Goal: Communication & Community: Answer question/provide support

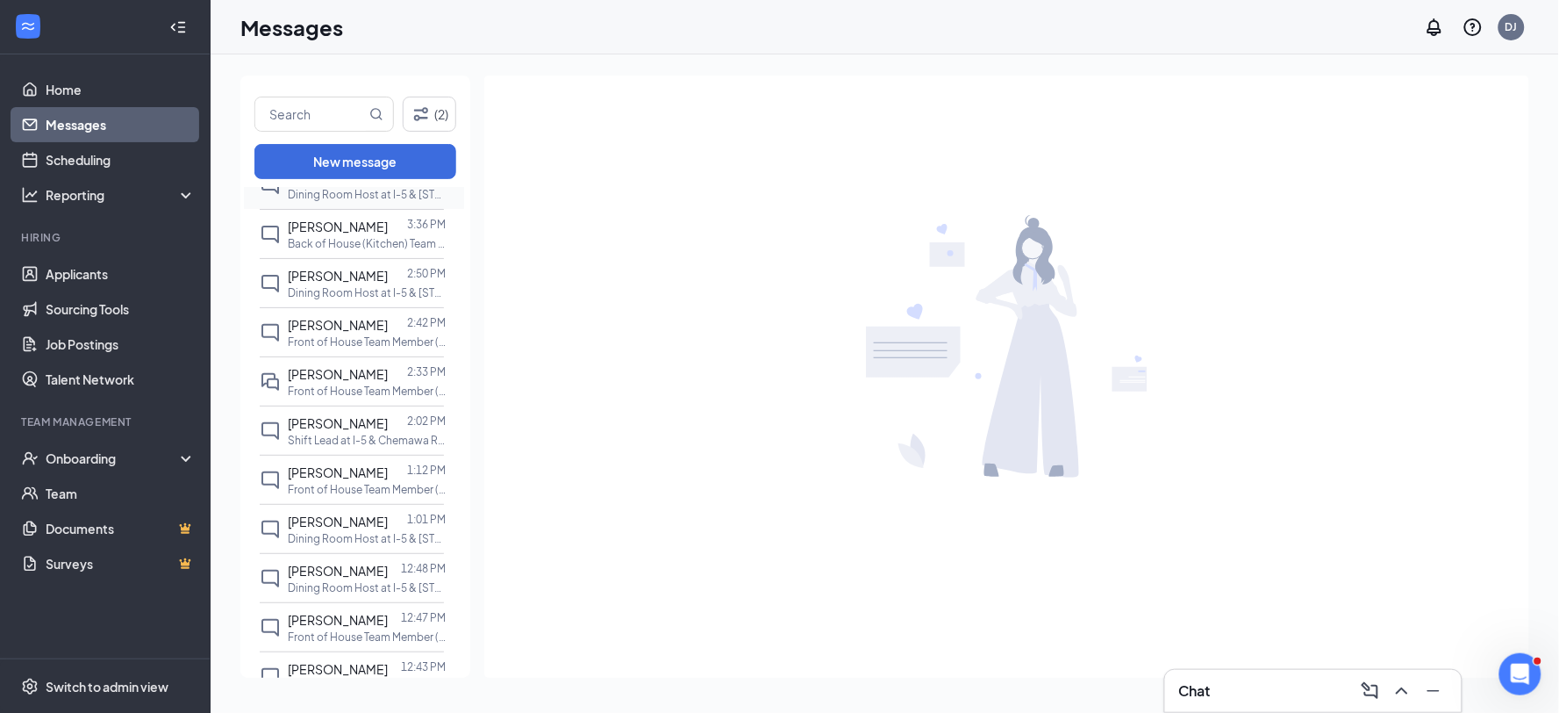
scroll to position [343, 0]
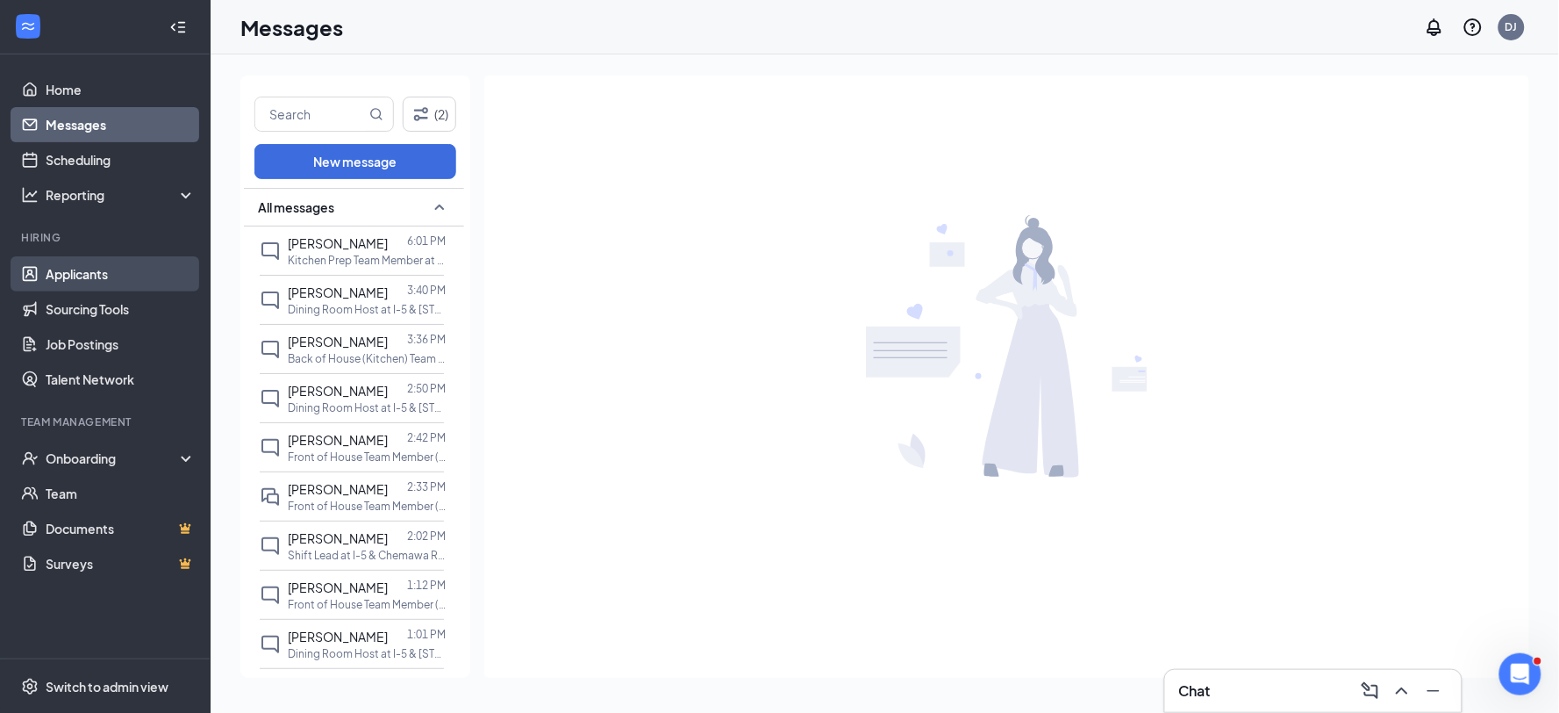
click at [76, 273] on link "Applicants" at bounding box center [121, 273] width 150 height 35
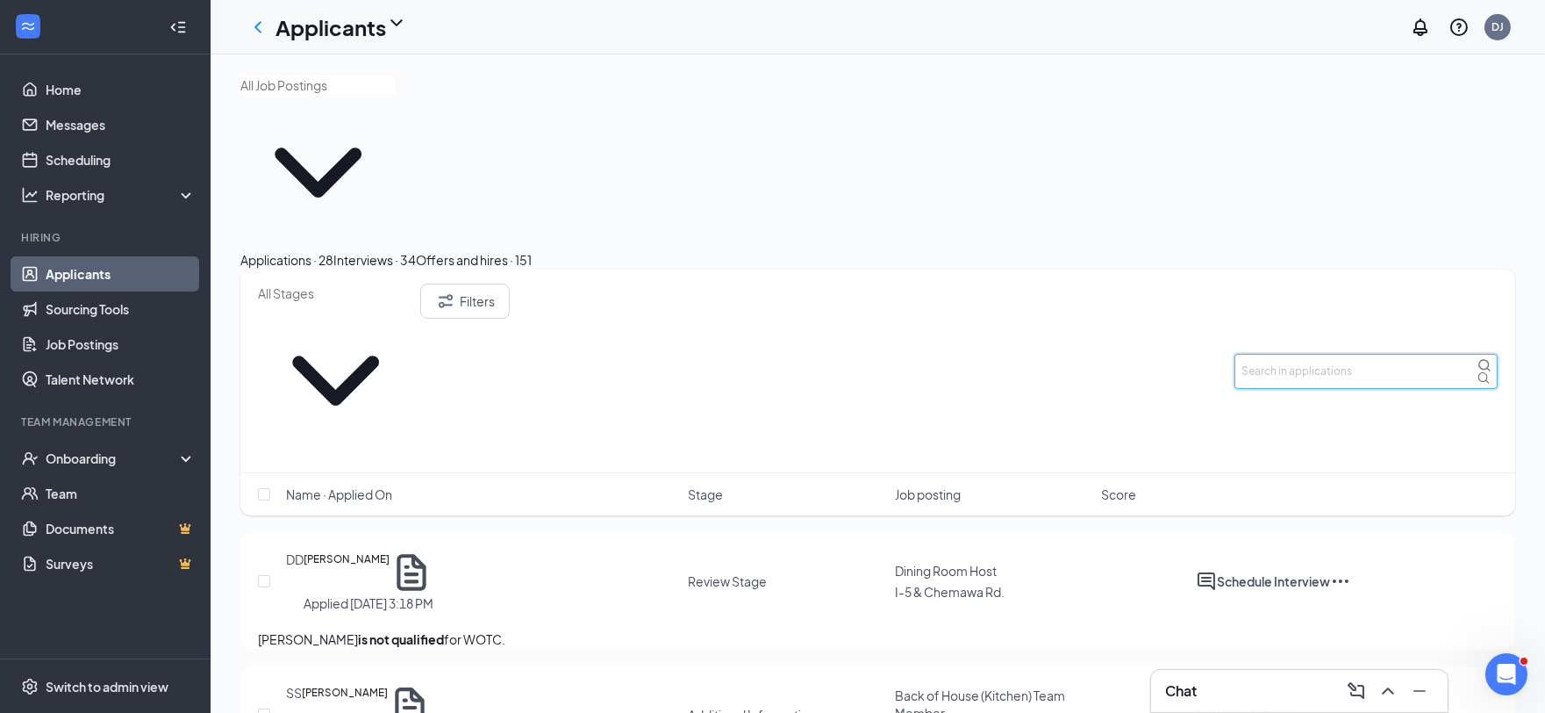
click at [1323, 354] on input "text" at bounding box center [1366, 371] width 263 height 35
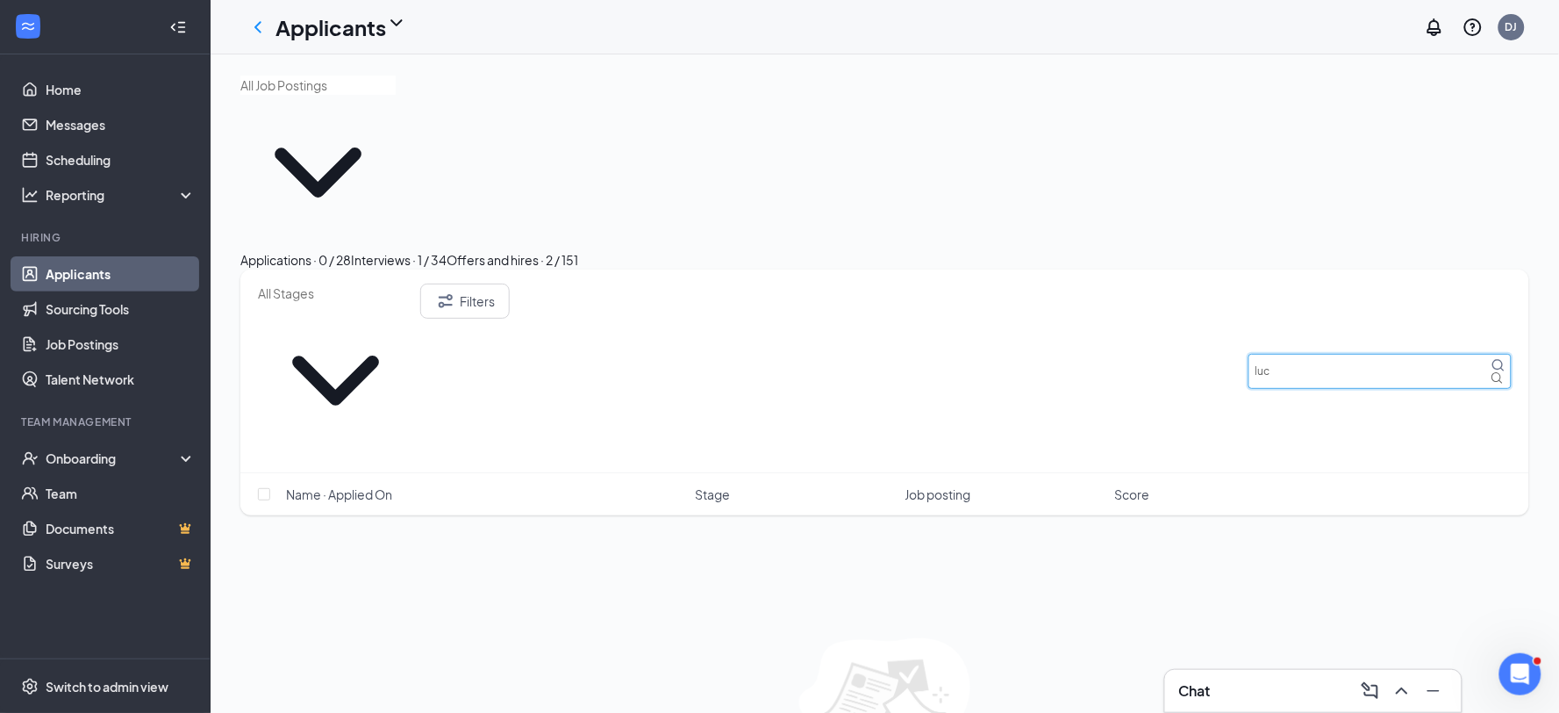
click at [1334, 354] on input "luc" at bounding box center [1380, 371] width 263 height 35
type input "luc"
click at [447, 250] on div "Interviews · 1 / 34" at bounding box center [399, 259] width 96 height 19
click at [1337, 354] on input "luc" at bounding box center [1380, 371] width 263 height 35
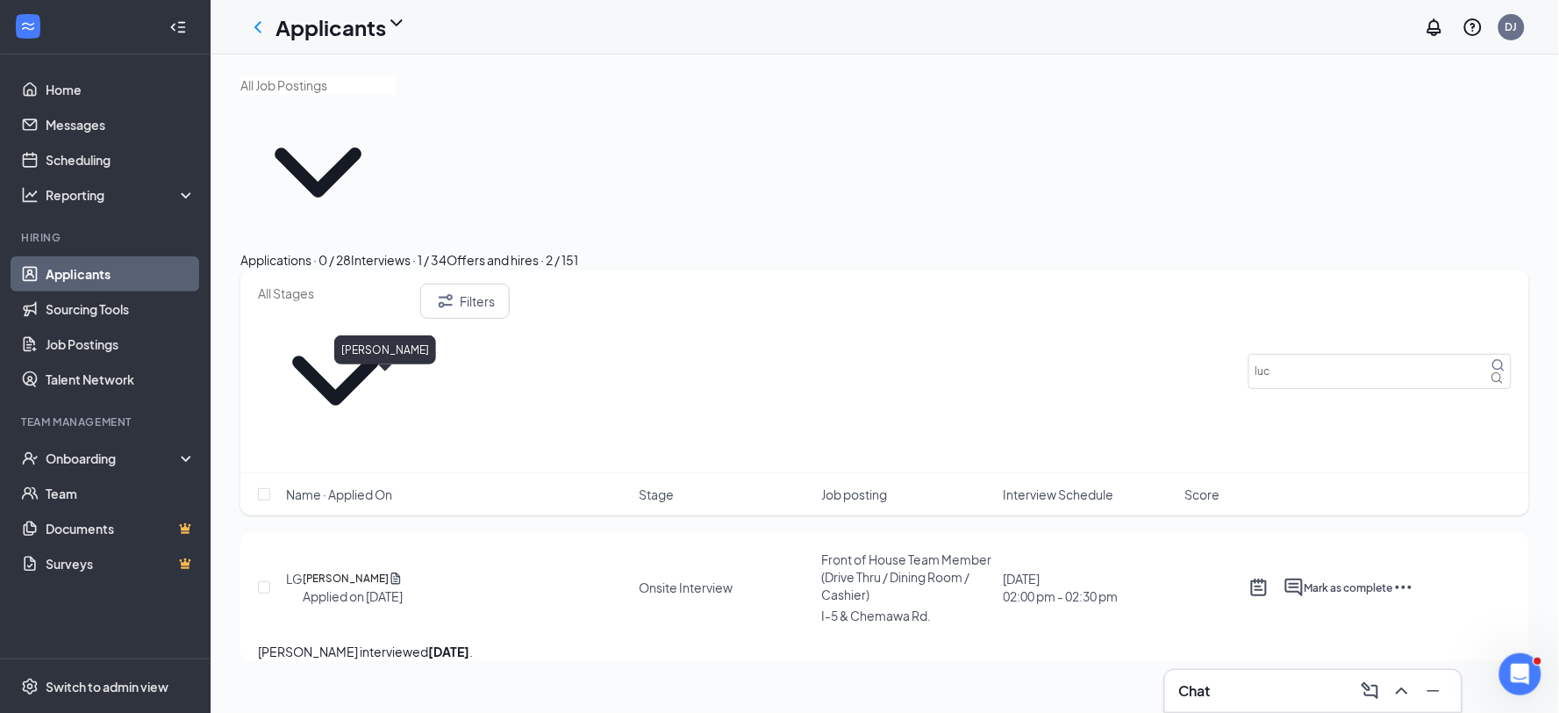
click at [384, 570] on h5 "[PERSON_NAME]" at bounding box center [346, 579] width 86 height 18
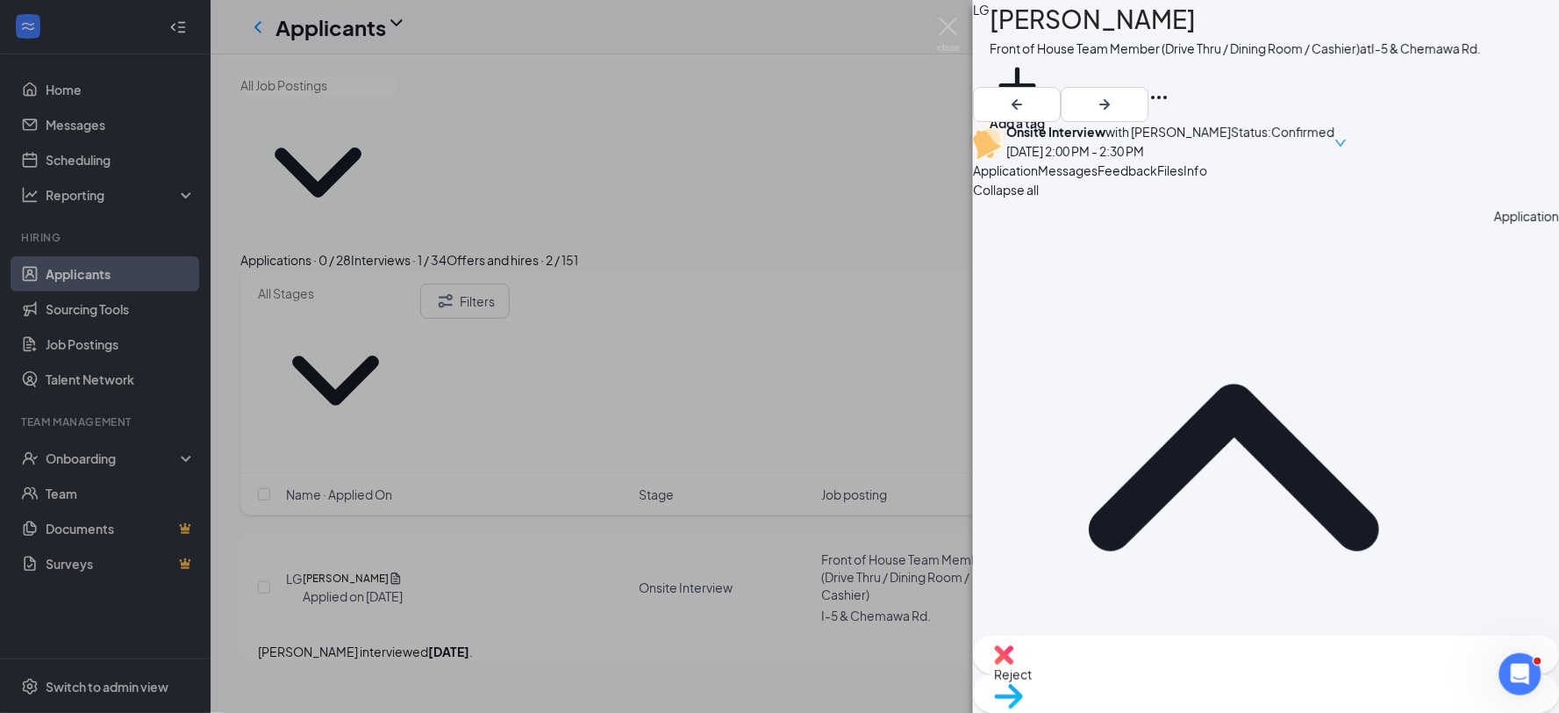
click at [1098, 178] on span "Messages" at bounding box center [1068, 170] width 60 height 16
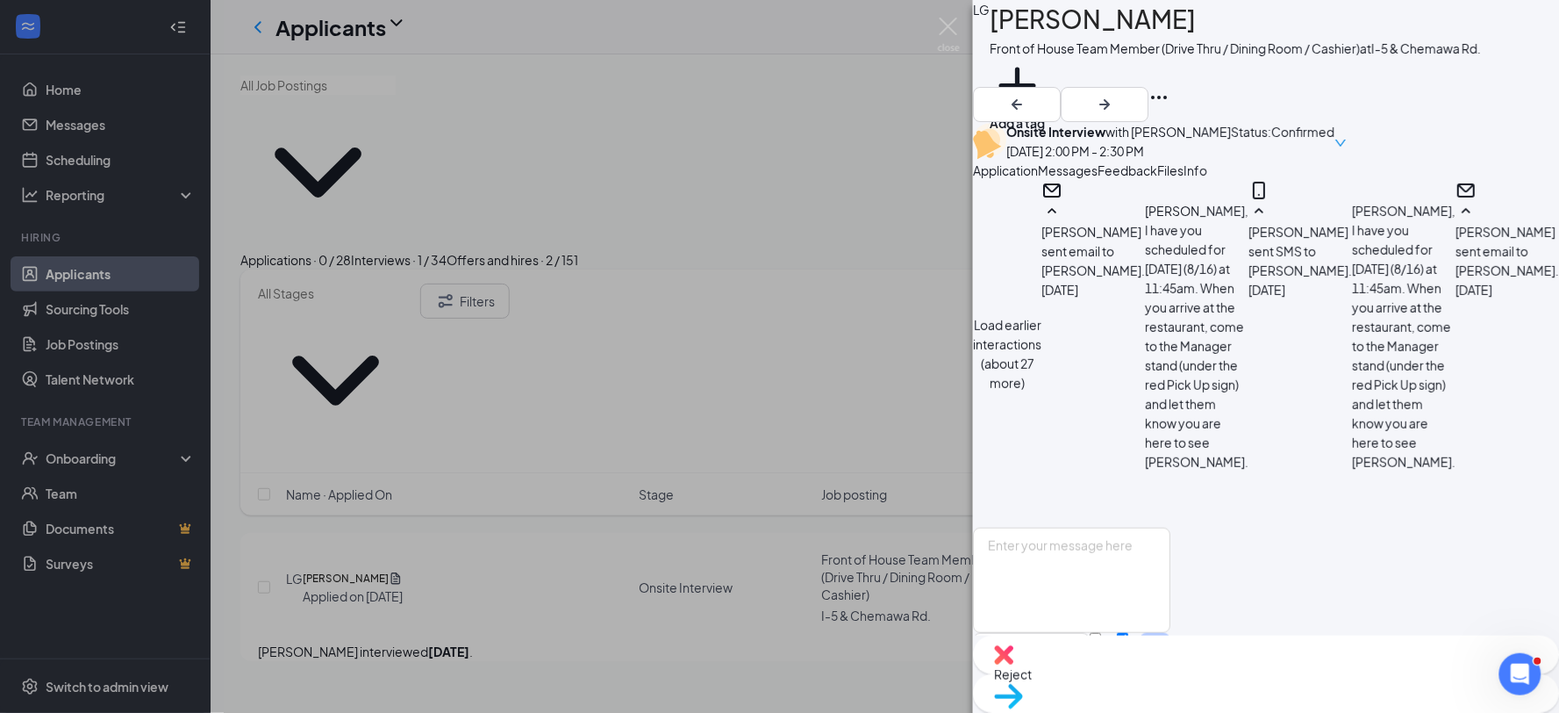
scroll to position [1429, 0]
click at [1082, 527] on textarea at bounding box center [1071, 579] width 197 height 105
paste textarea "XXXX, I have you scheduled for XXX (XXX) at XX. When you arrive at the restaura…"
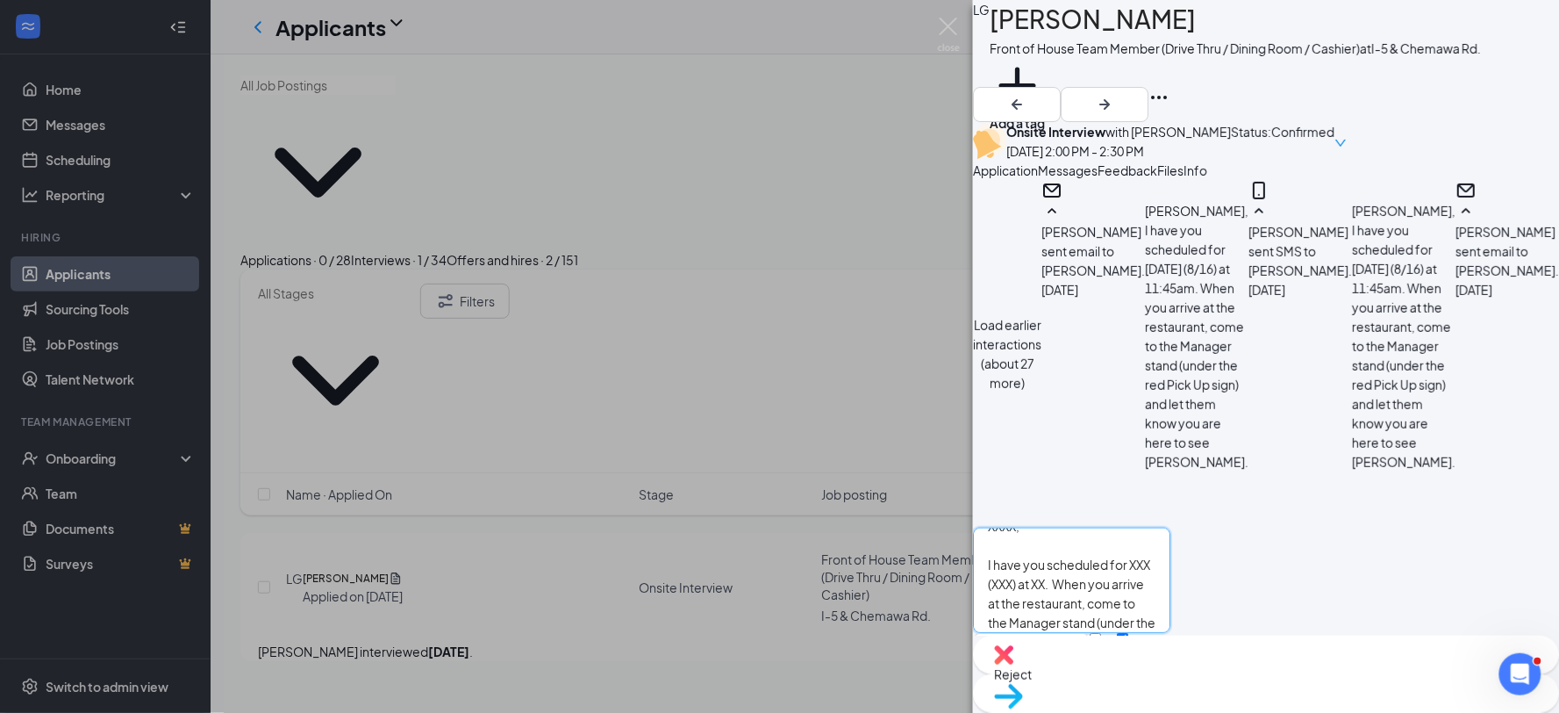
scroll to position [0, 0]
drag, startPoint x: 1060, startPoint y: 498, endPoint x: 1010, endPoint y: 497, distance: 50.0
click at [1010, 527] on div "XXXX, I have you scheduled for XXX (XXX) at XX. When you arrive at the restaura…" at bounding box center [1071, 607] width 197 height 161
drag, startPoint x: 1174, startPoint y: 538, endPoint x: 1191, endPoint y: 537, distance: 16.7
click at [1171, 537] on textarea "[PERSON_NAME], I have you scheduled for XXX (XXX) at XX. When you arrive at the…" at bounding box center [1071, 579] width 197 height 105
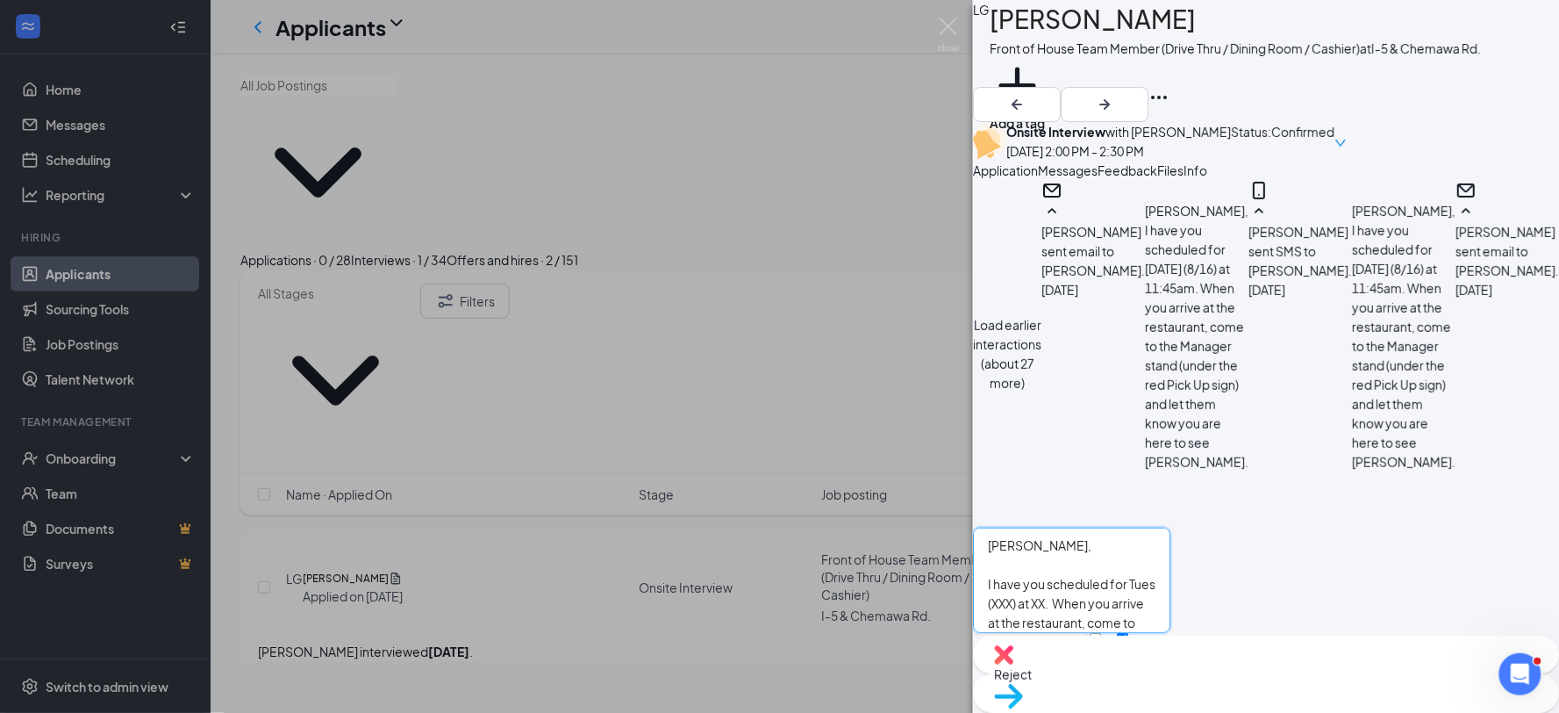
type textarea "[PERSON_NAME], I have you scheduled for Tues (XXX) at XX. When you arrive at th…"
click at [1071, 633] on button "Full text editor" at bounding box center [1031, 650] width 117 height 35
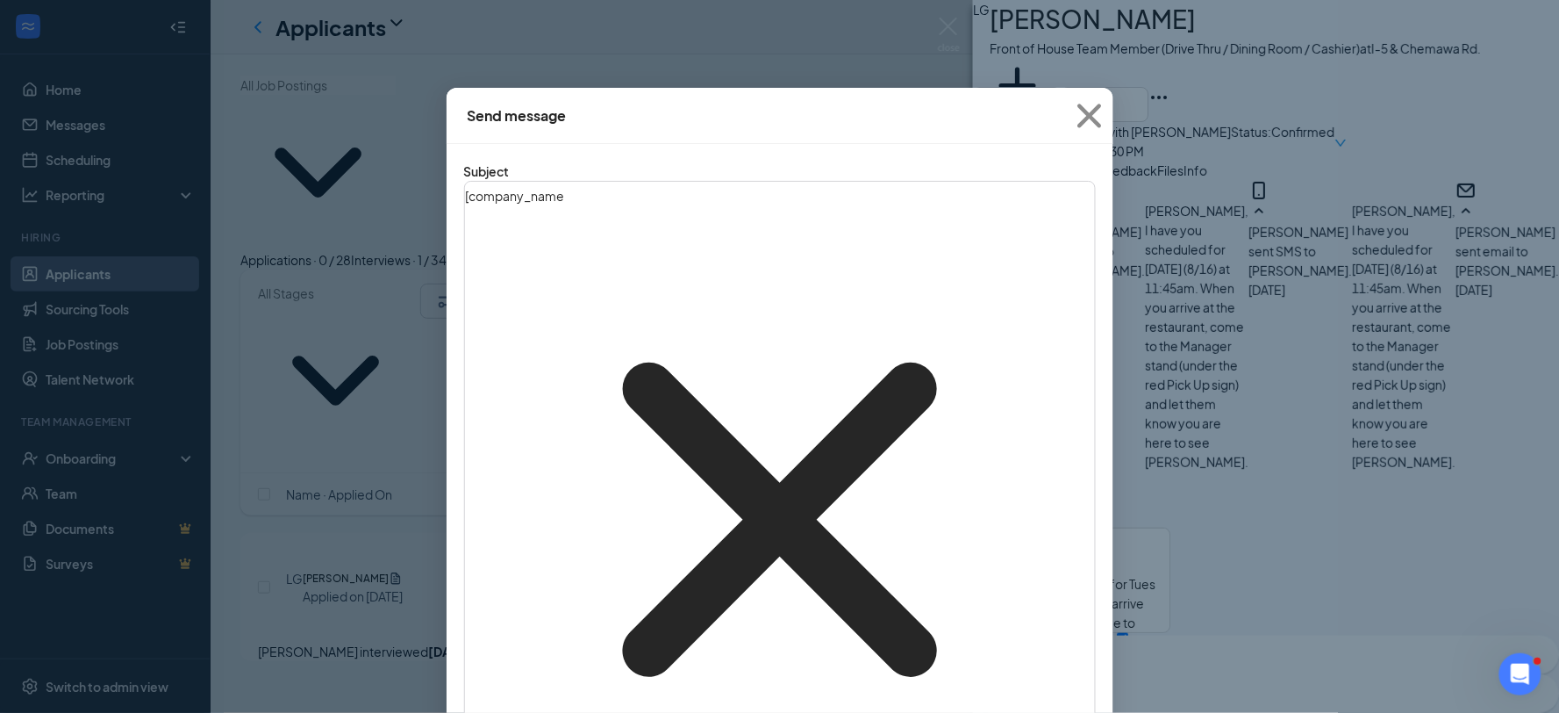
drag, startPoint x: 645, startPoint y: 322, endPoint x: 670, endPoint y: 327, distance: 26.0
drag, startPoint x: 692, startPoint y: 321, endPoint x: 727, endPoint y: 348, distance: 43.9
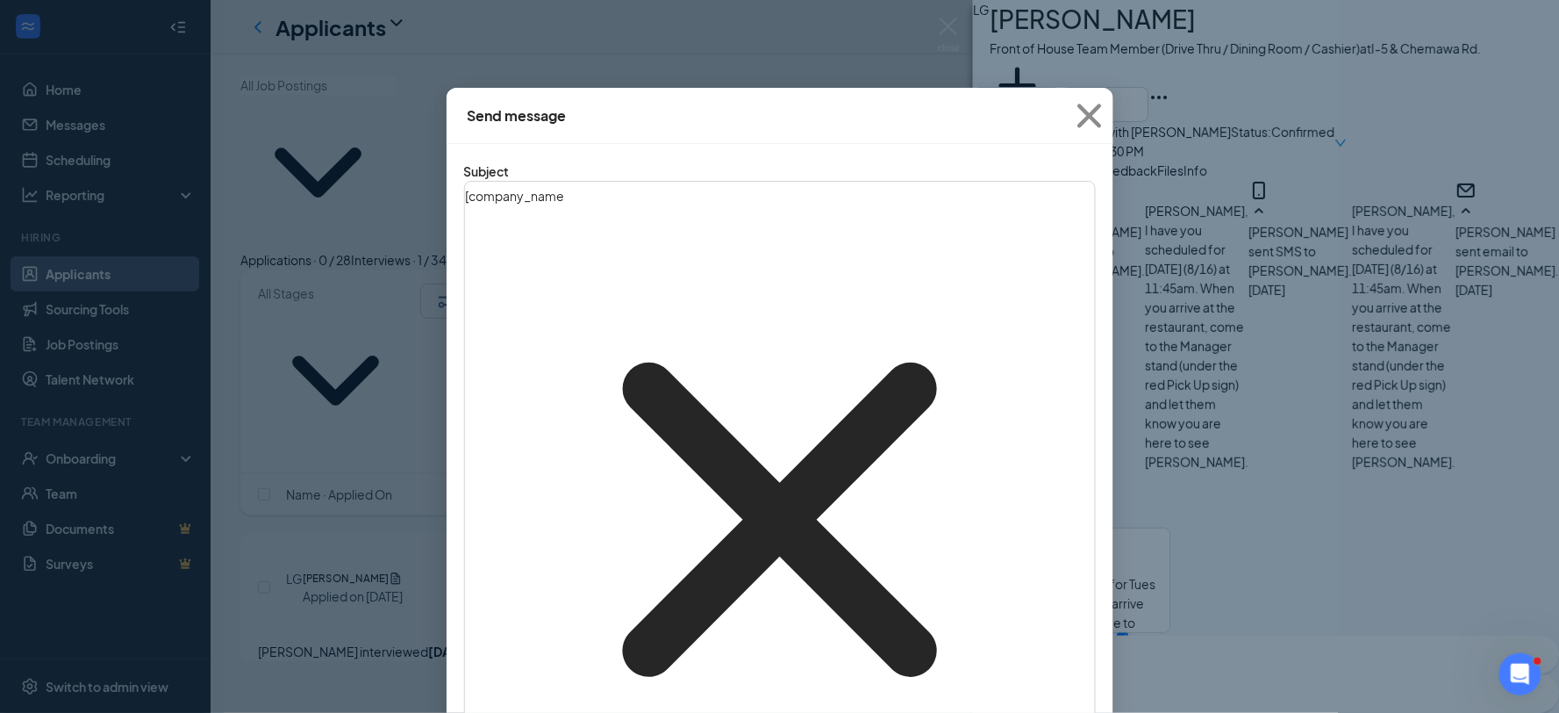
drag, startPoint x: 886, startPoint y: 342, endPoint x: 899, endPoint y: 342, distance: 12.3
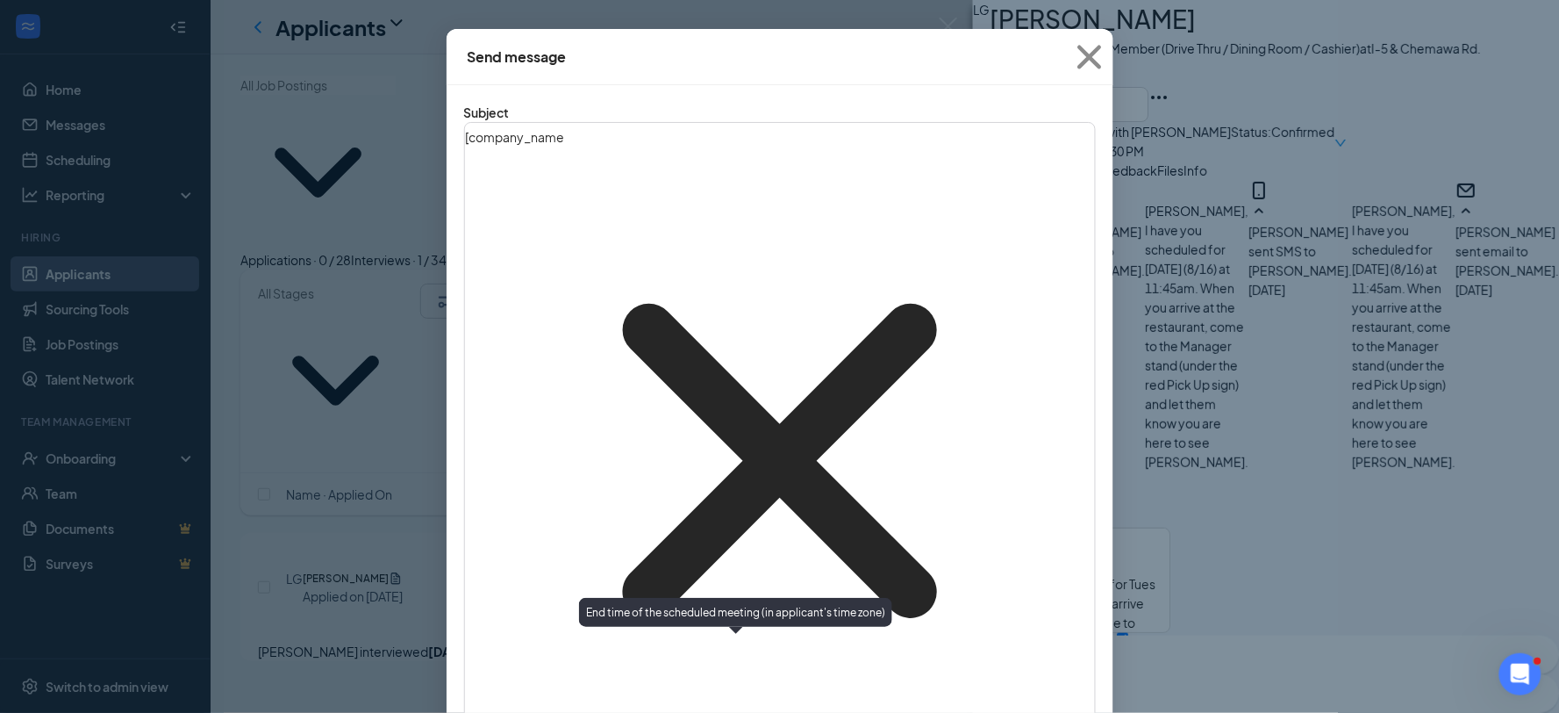
scroll to position [92, 0]
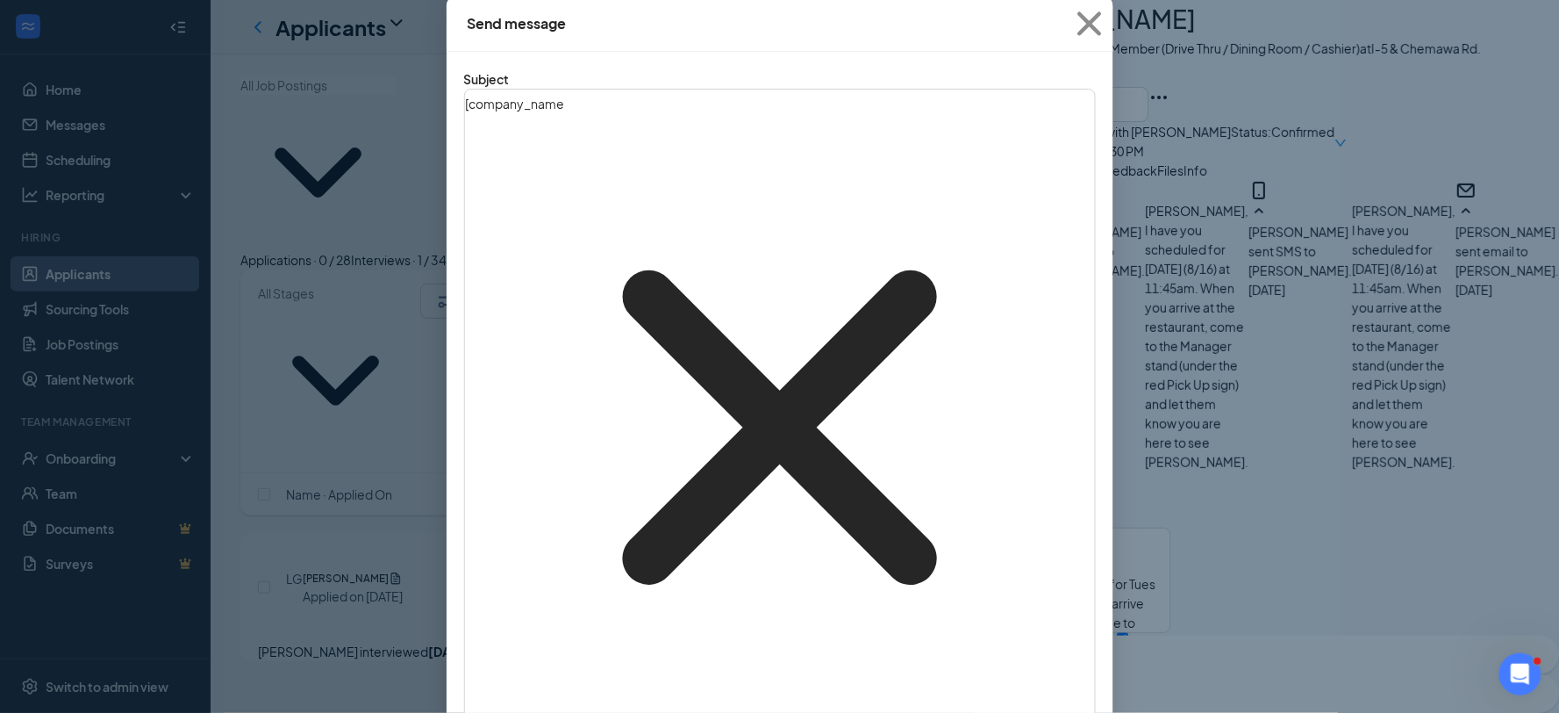
checkbox input "true"
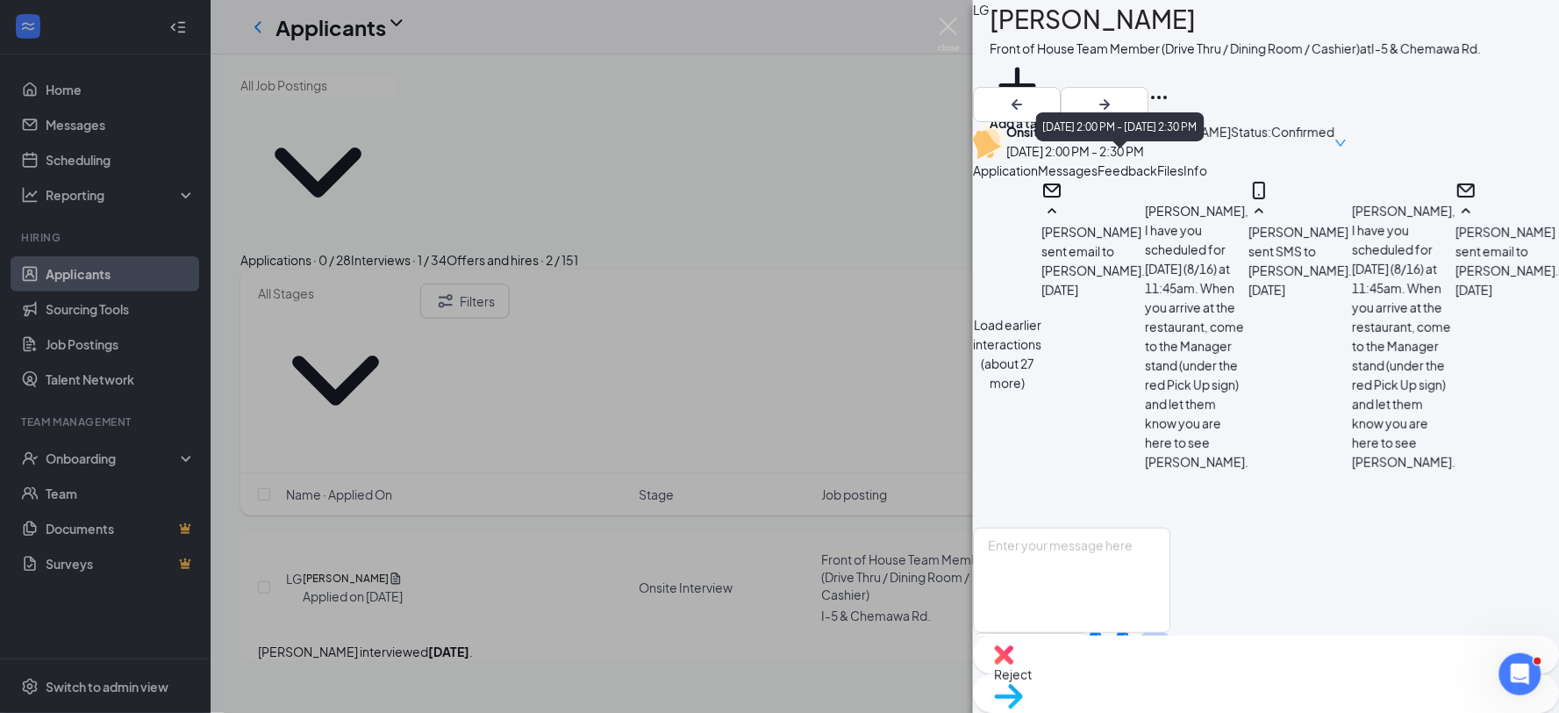
scroll to position [1846, 0]
click at [950, 30] on img at bounding box center [949, 35] width 22 height 34
